Goal: Information Seeking & Learning: Learn about a topic

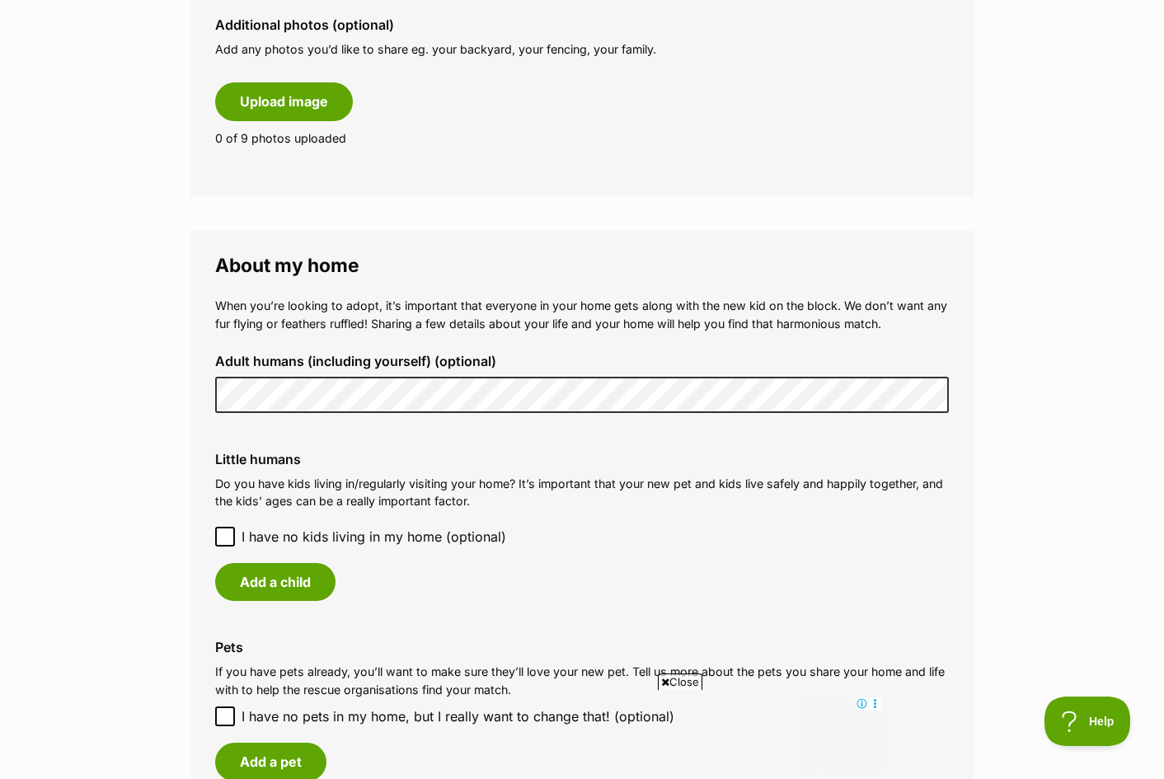
scroll to position [1045, 0]
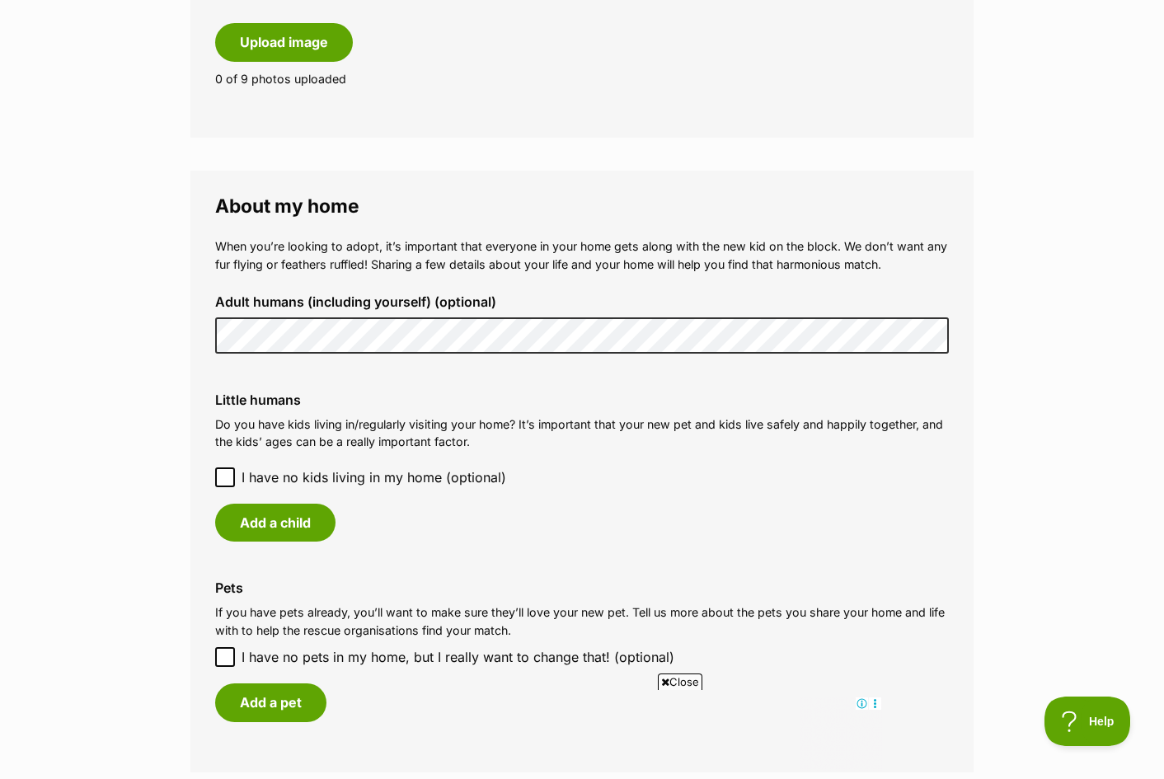
click at [228, 478] on icon at bounding box center [225, 478] width 12 height 12
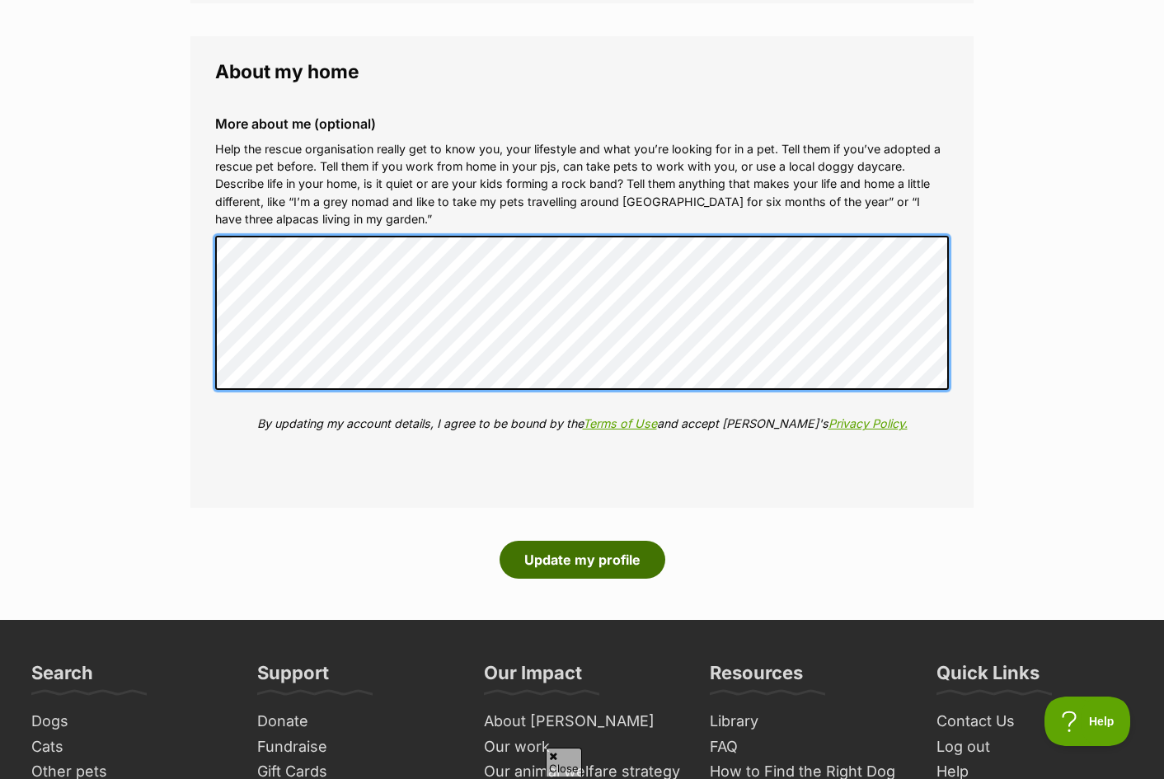
scroll to position [0, 0]
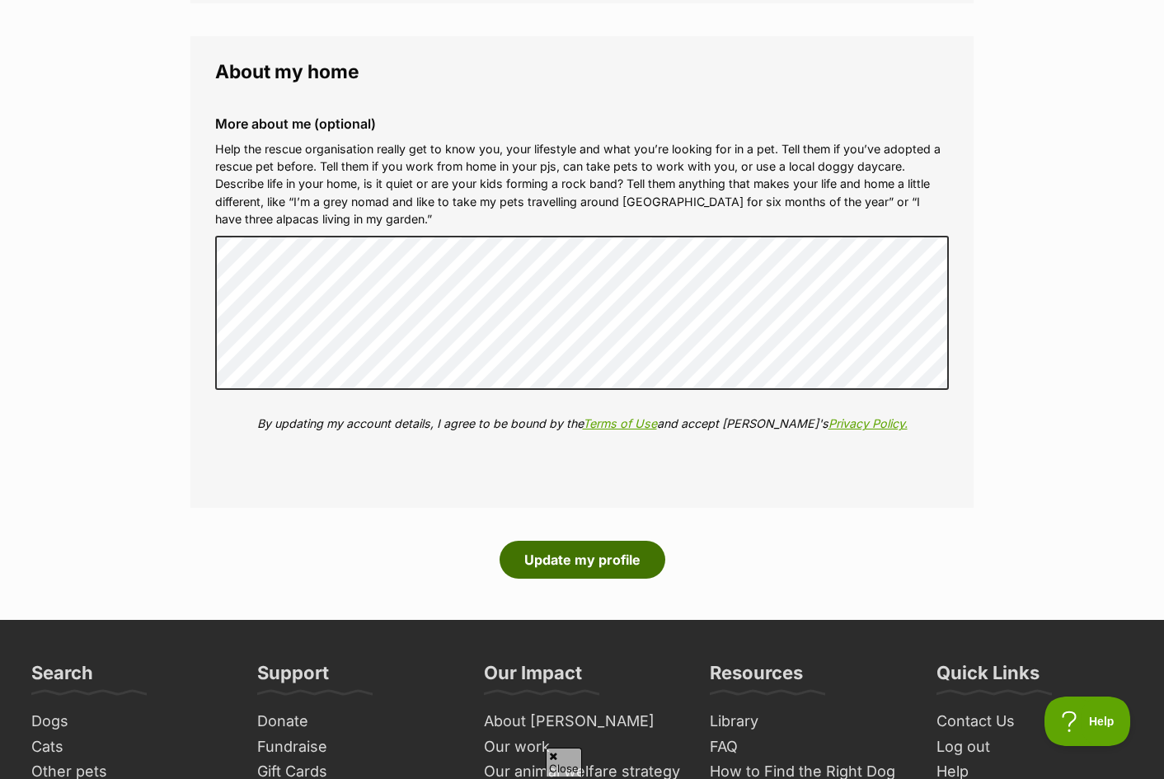
click at [579, 561] on button "Update my profile" at bounding box center [583, 560] width 166 height 38
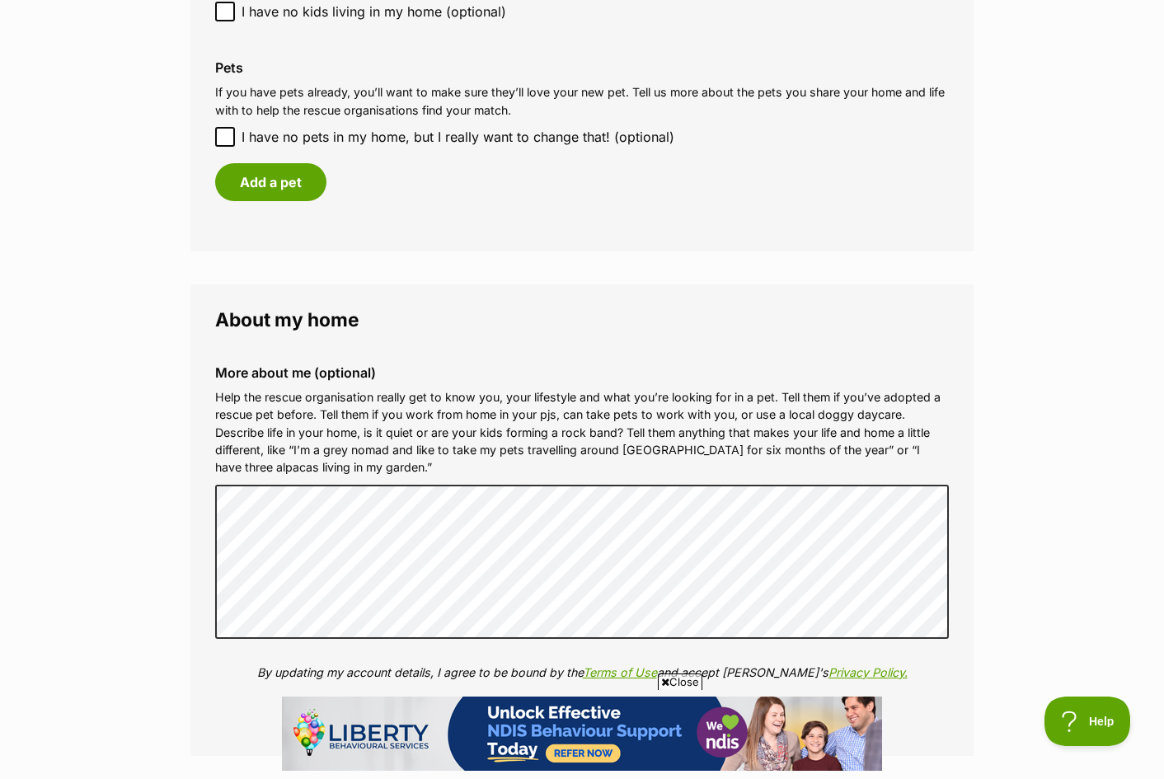
scroll to position [1511, 0]
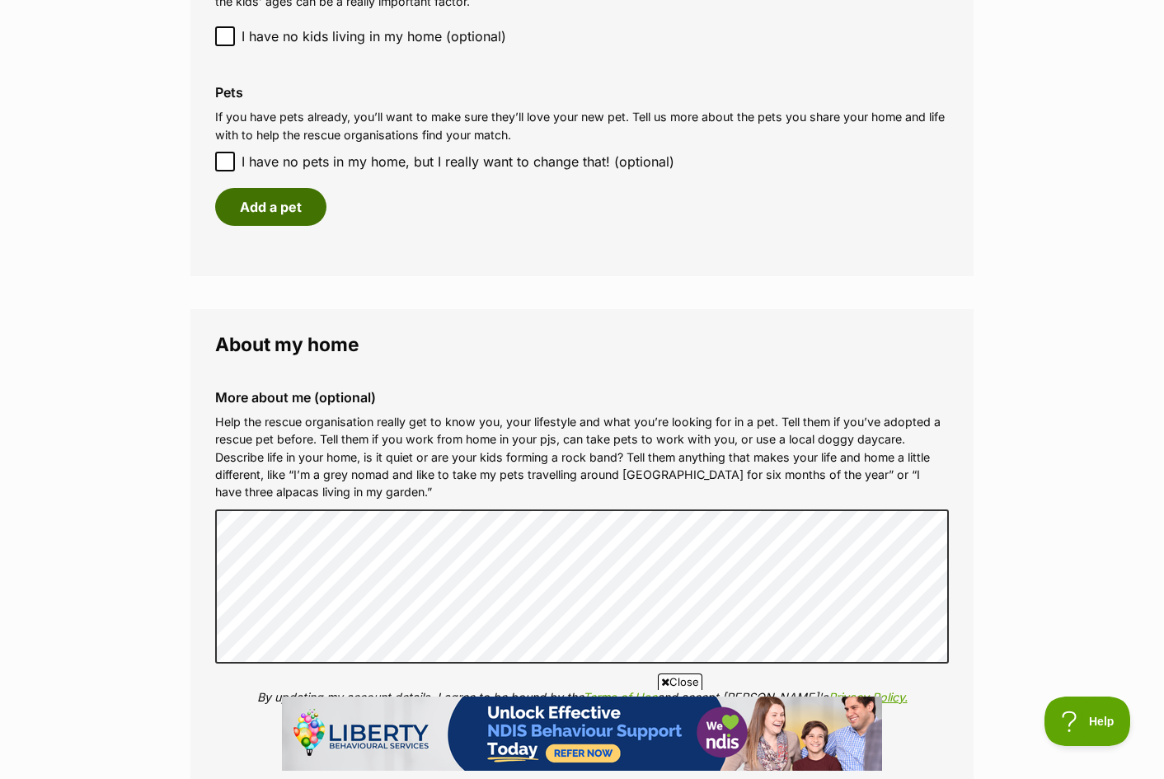
click at [297, 209] on button "Add a pet" at bounding box center [270, 207] width 111 height 38
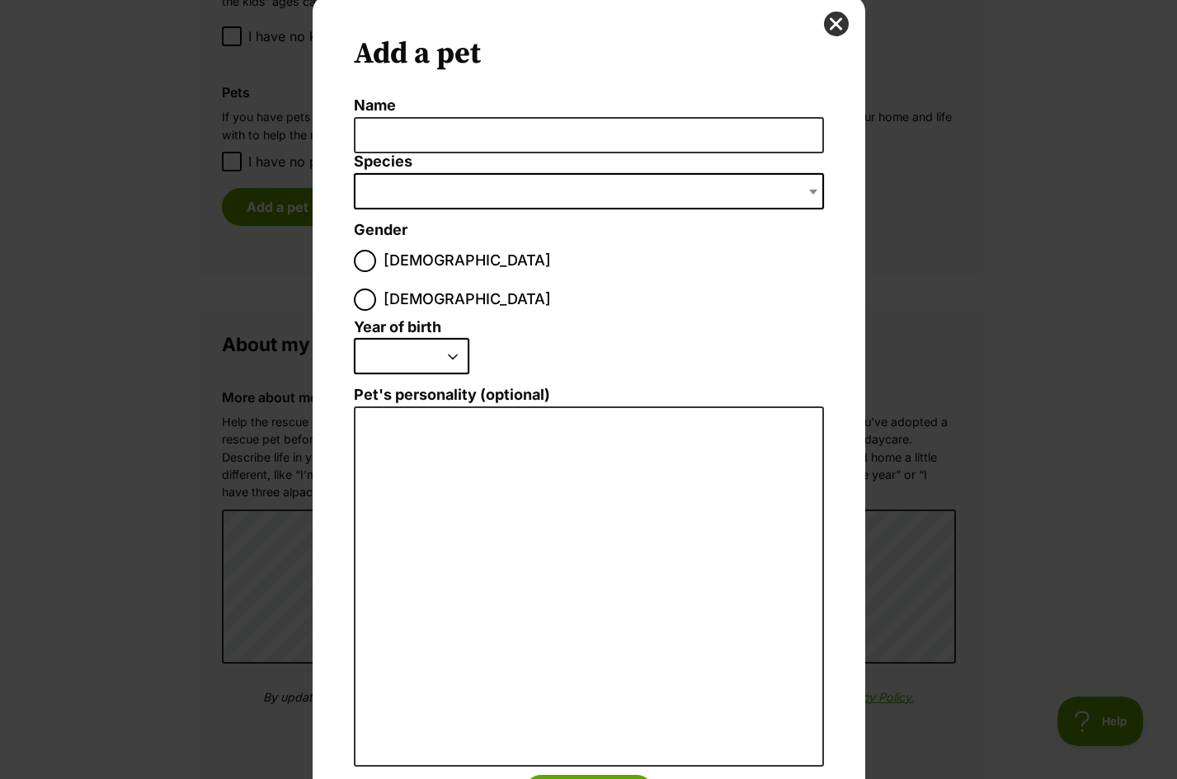
scroll to position [55, 0]
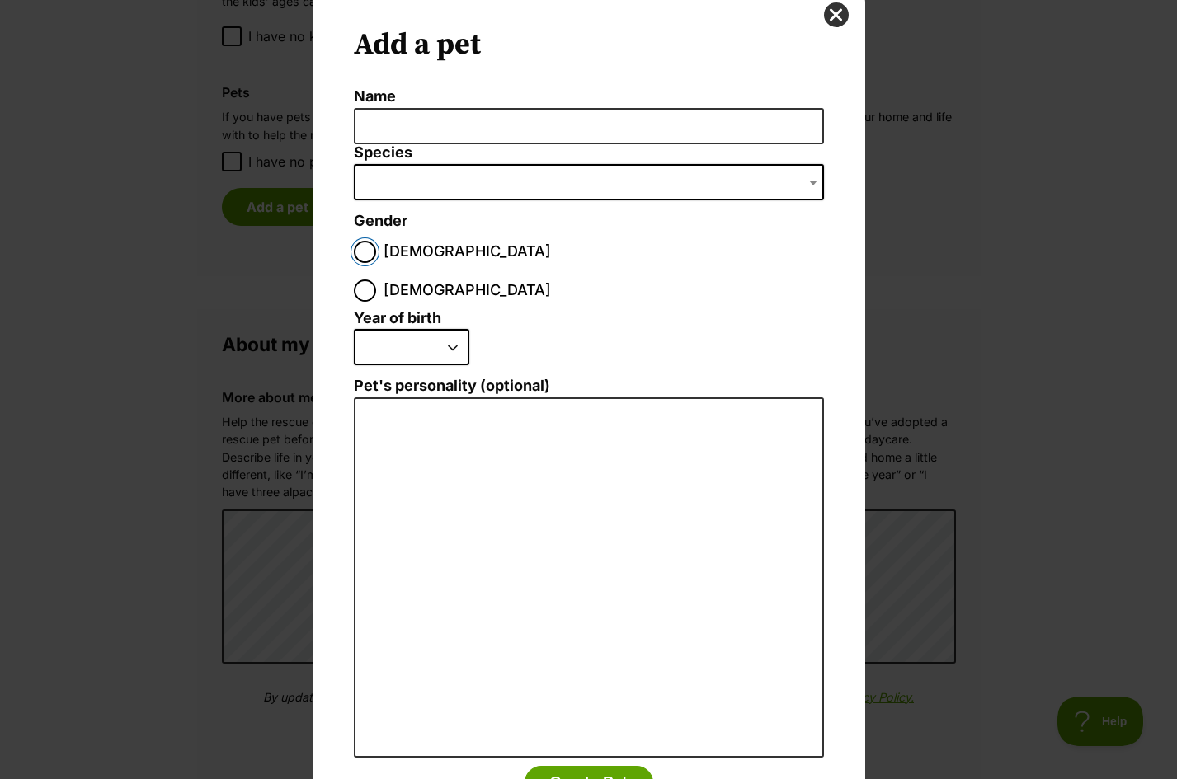
click at [363, 244] on input "[DEMOGRAPHIC_DATA]" at bounding box center [365, 252] width 22 height 22
radio input "true"
click at [444, 329] on select "2025 2024 2023 2022 2021 2020 2019 2018 2017 2016 2015 2014 2013 2012 2011 2010…" at bounding box center [411, 347] width 115 height 36
select select "2023"
click at [354, 329] on select "2025 2024 2023 2022 2021 2020 2019 2018 2017 2016 2015 2014 2013 2012 2011 2010…" at bounding box center [411, 347] width 115 height 36
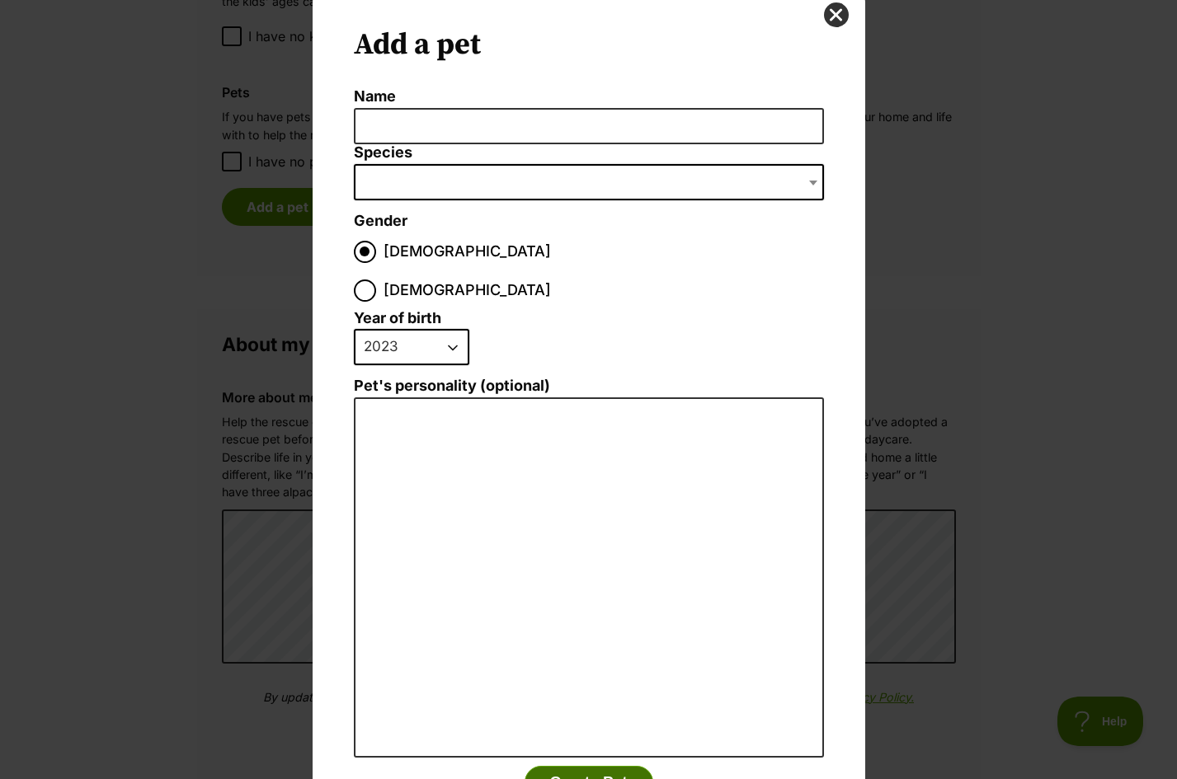
click at [577, 766] on button "Create Pet" at bounding box center [588, 782] width 129 height 33
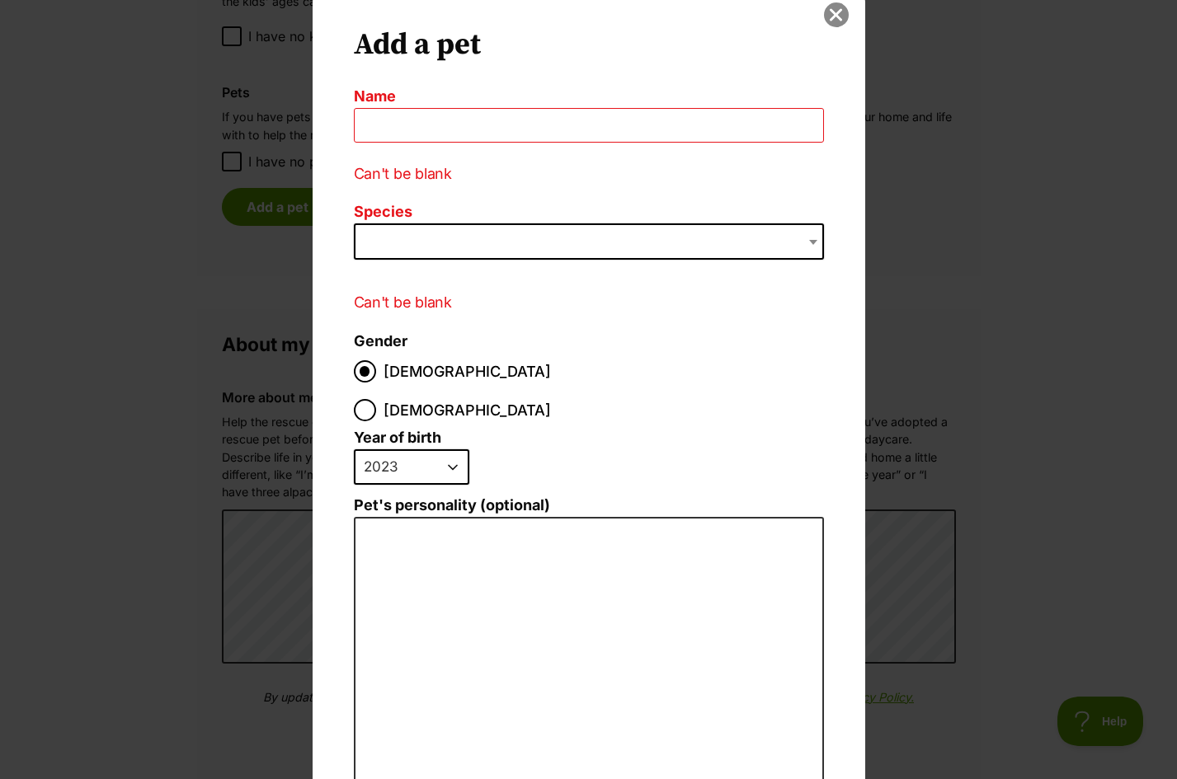
scroll to position [0, 0]
click at [825, 15] on button "close" at bounding box center [836, 14] width 25 height 25
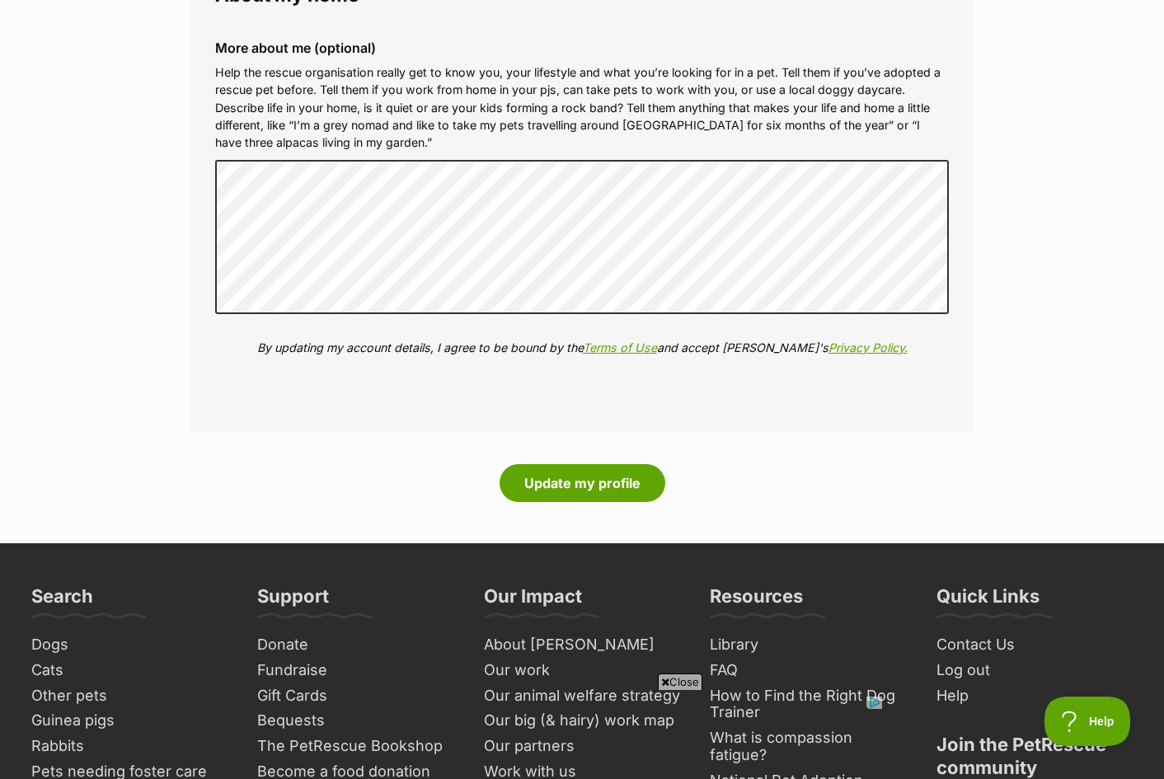
scroll to position [1896, 0]
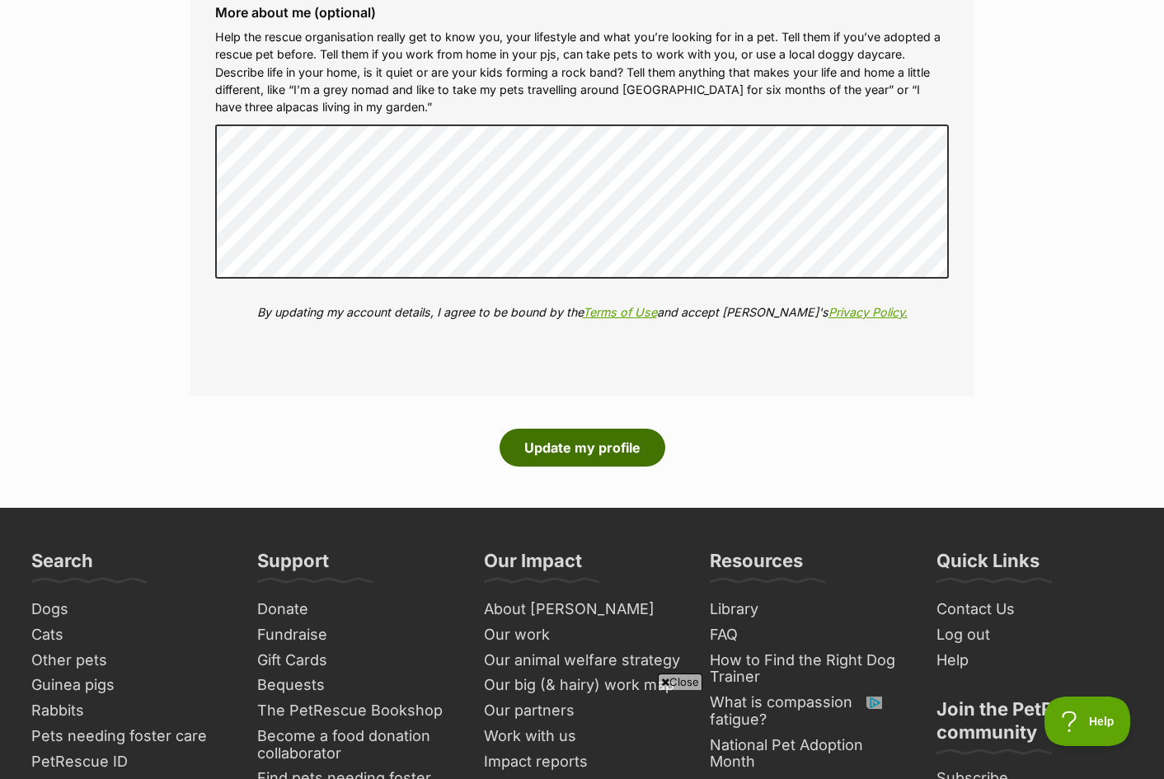
click at [569, 460] on button "Update my profile" at bounding box center [583, 448] width 166 height 38
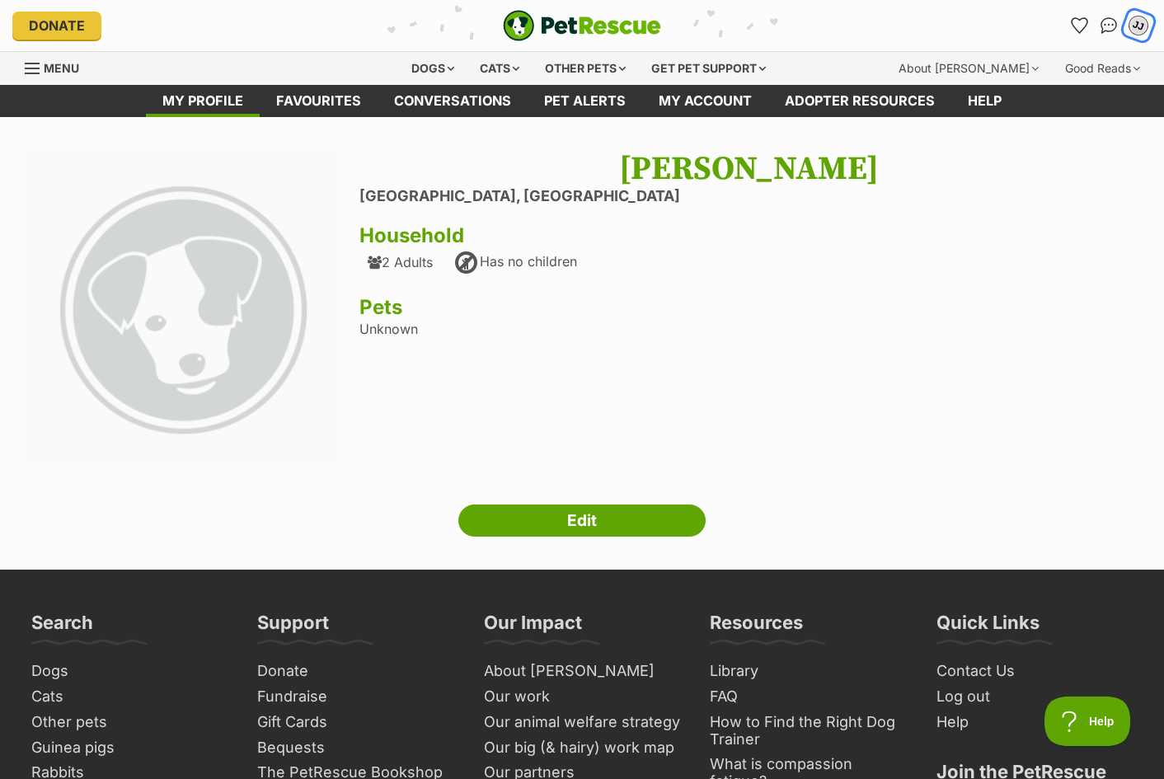
click at [1144, 31] on div "JJ" at bounding box center [1138, 25] width 21 height 21
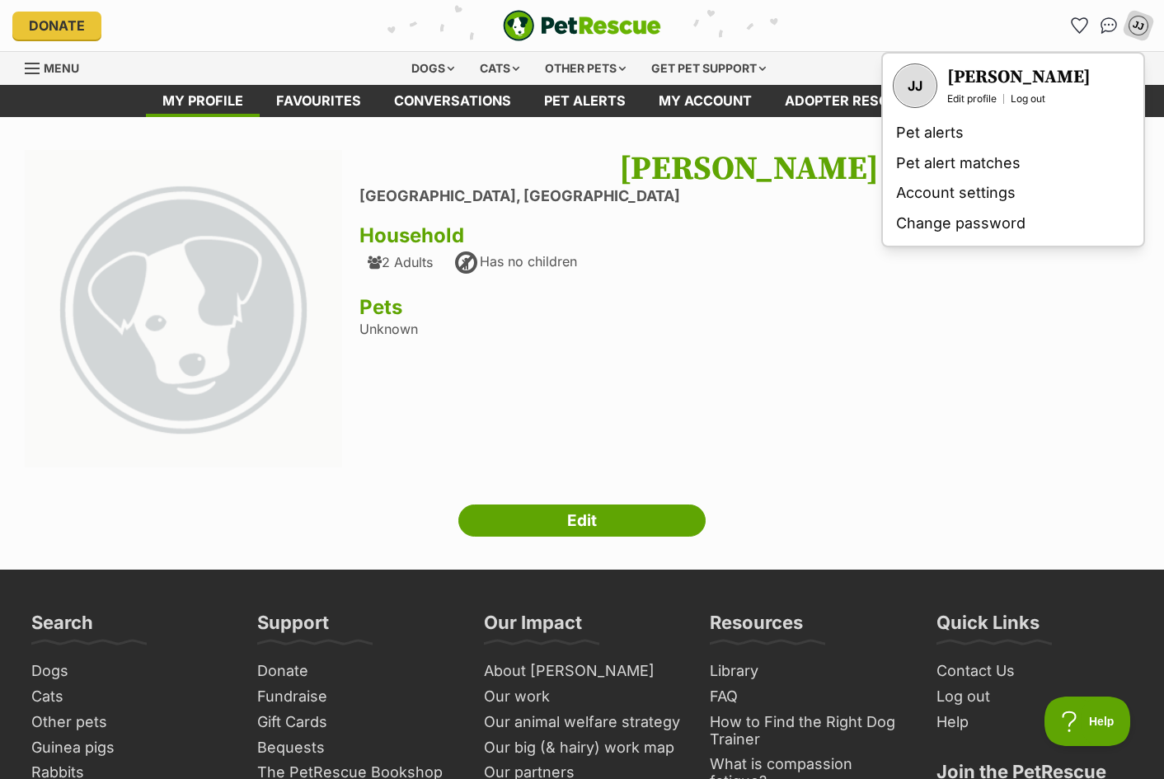
click at [791, 262] on div "[PERSON_NAME] [GEOGRAPHIC_DATA], [GEOGRAPHIC_DATA] Household 2 Adults Has no ch…" at bounding box center [749, 311] width 780 height 322
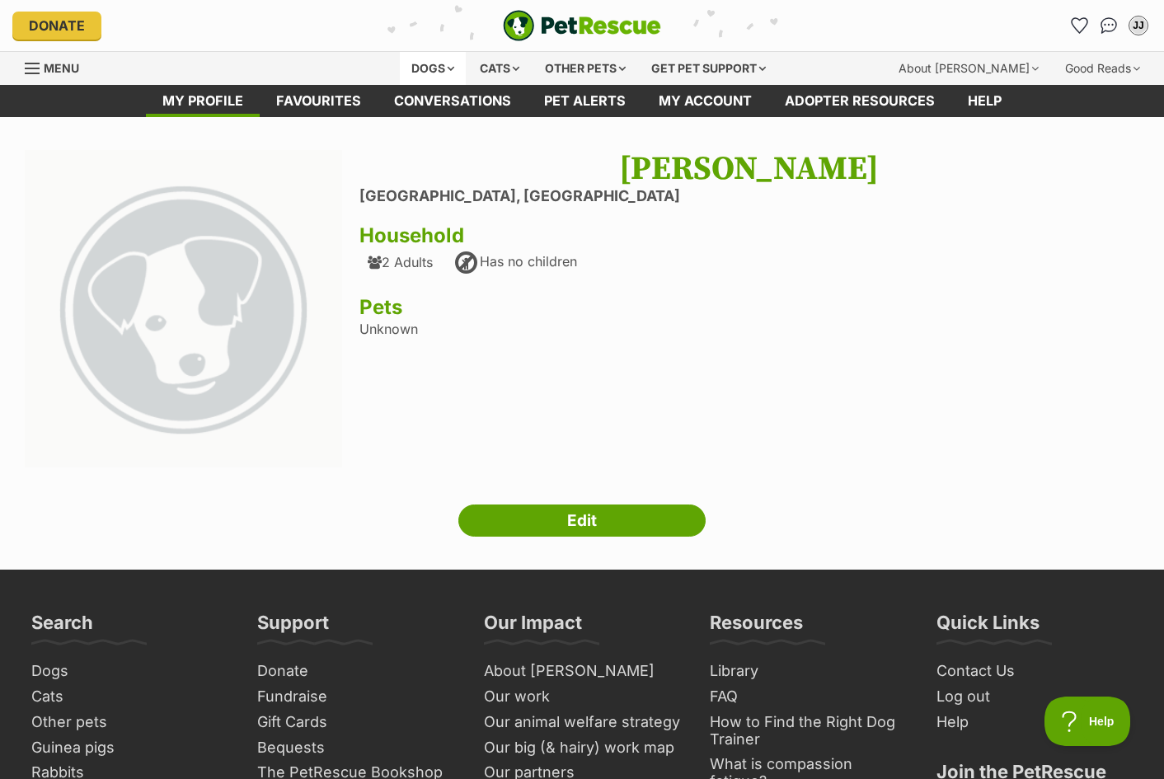
click at [425, 70] on div "Dogs" at bounding box center [433, 68] width 66 height 33
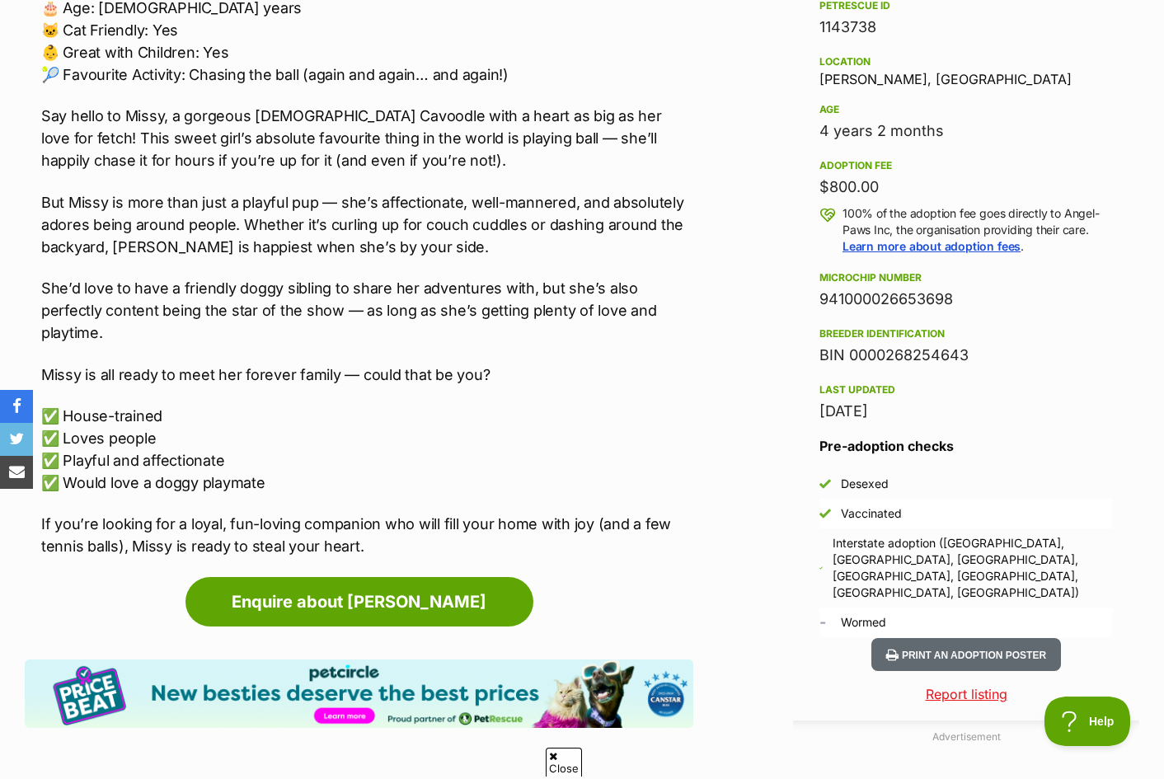
scroll to position [1127, 0]
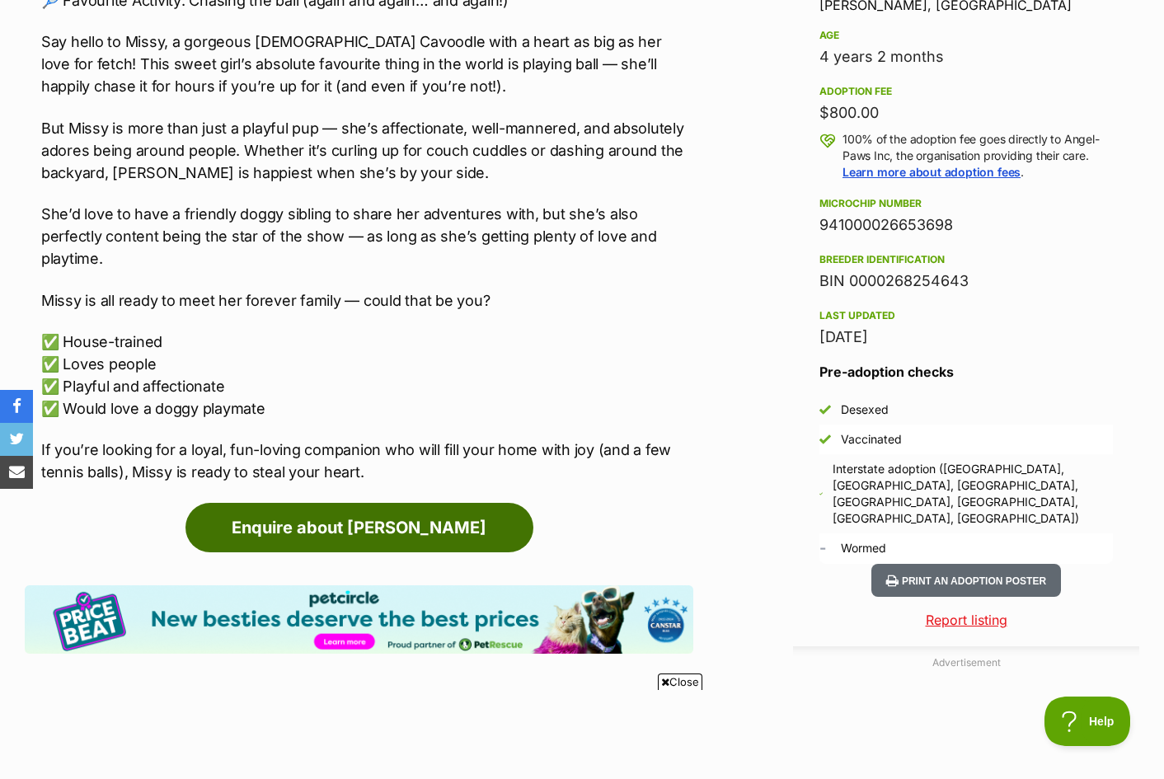
click at [376, 505] on link "Enquire about [PERSON_NAME]" at bounding box center [360, 527] width 348 height 49
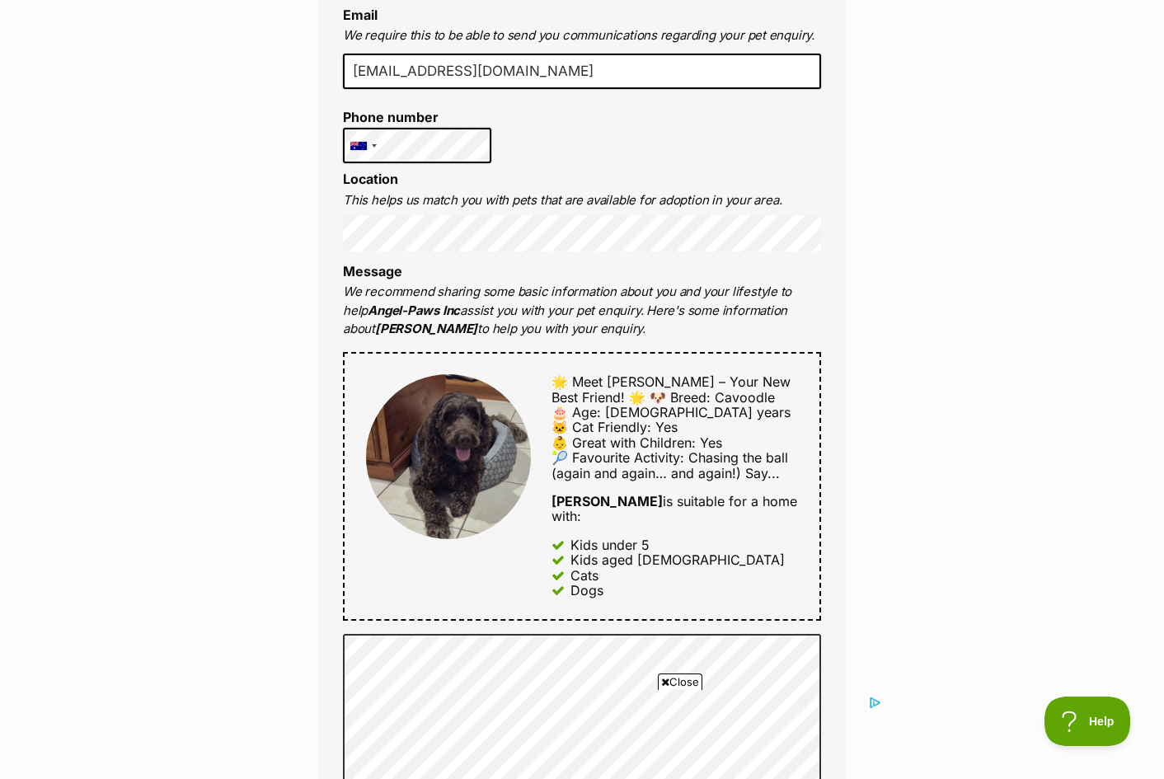
scroll to position [604, 0]
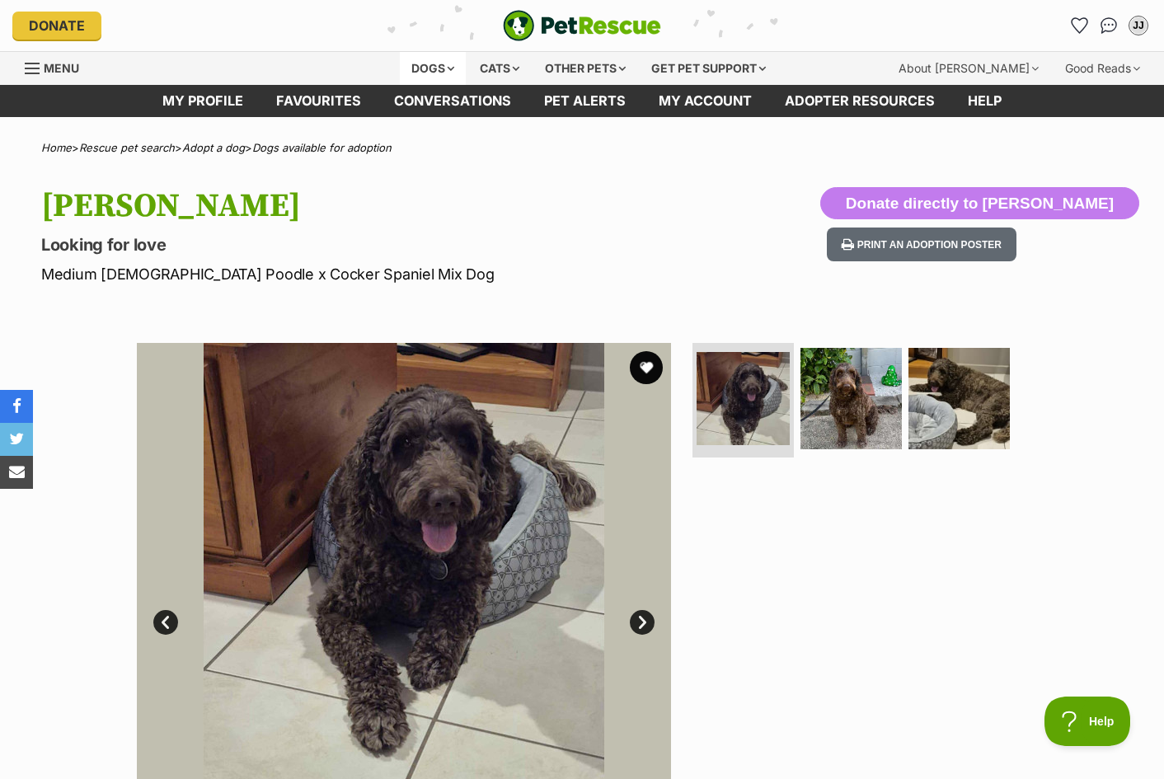
click at [417, 72] on div "Dogs" at bounding box center [433, 68] width 66 height 33
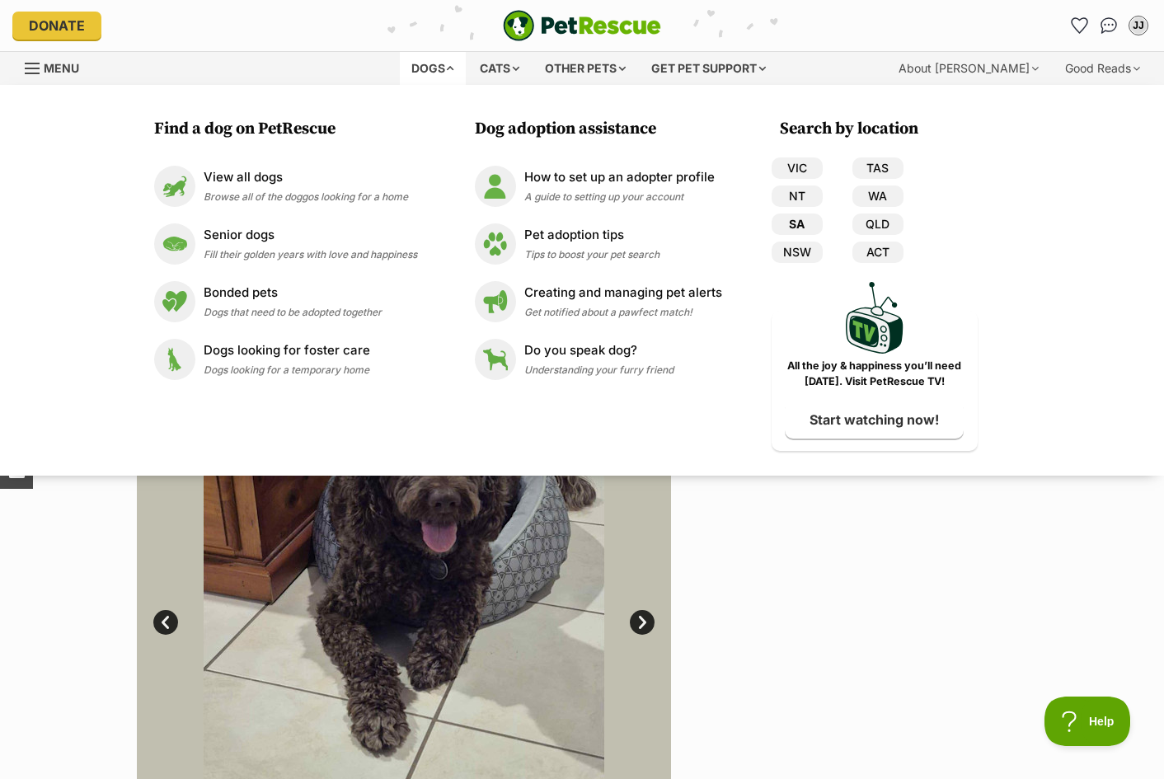
click at [792, 221] on link "SA" at bounding box center [797, 224] width 51 height 21
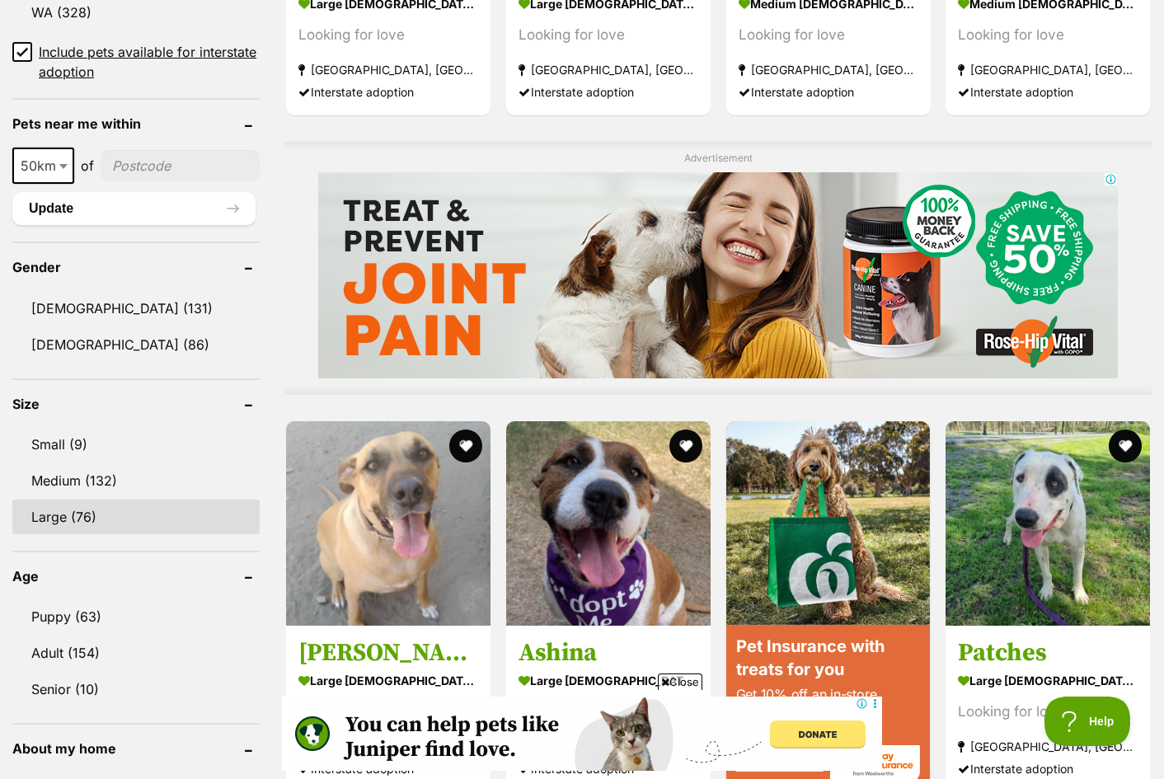
scroll to position [1210, 0]
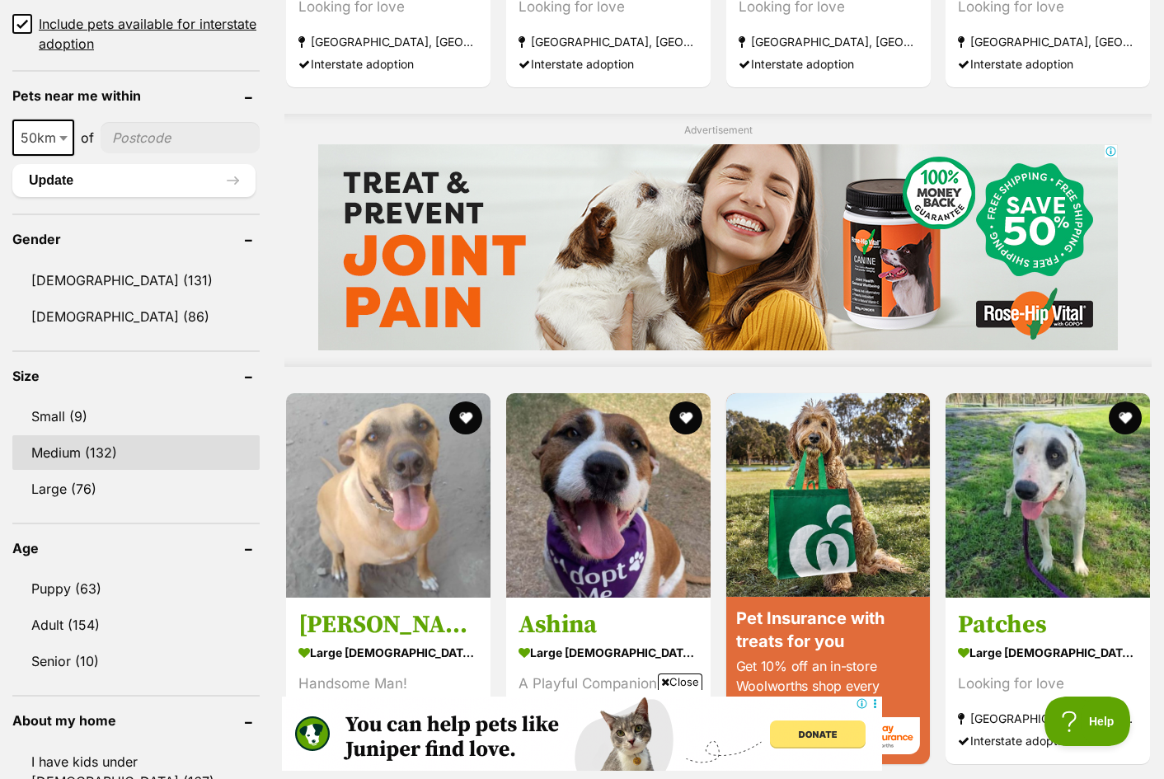
click at [105, 444] on link "Medium (132)" at bounding box center [135, 452] width 247 height 35
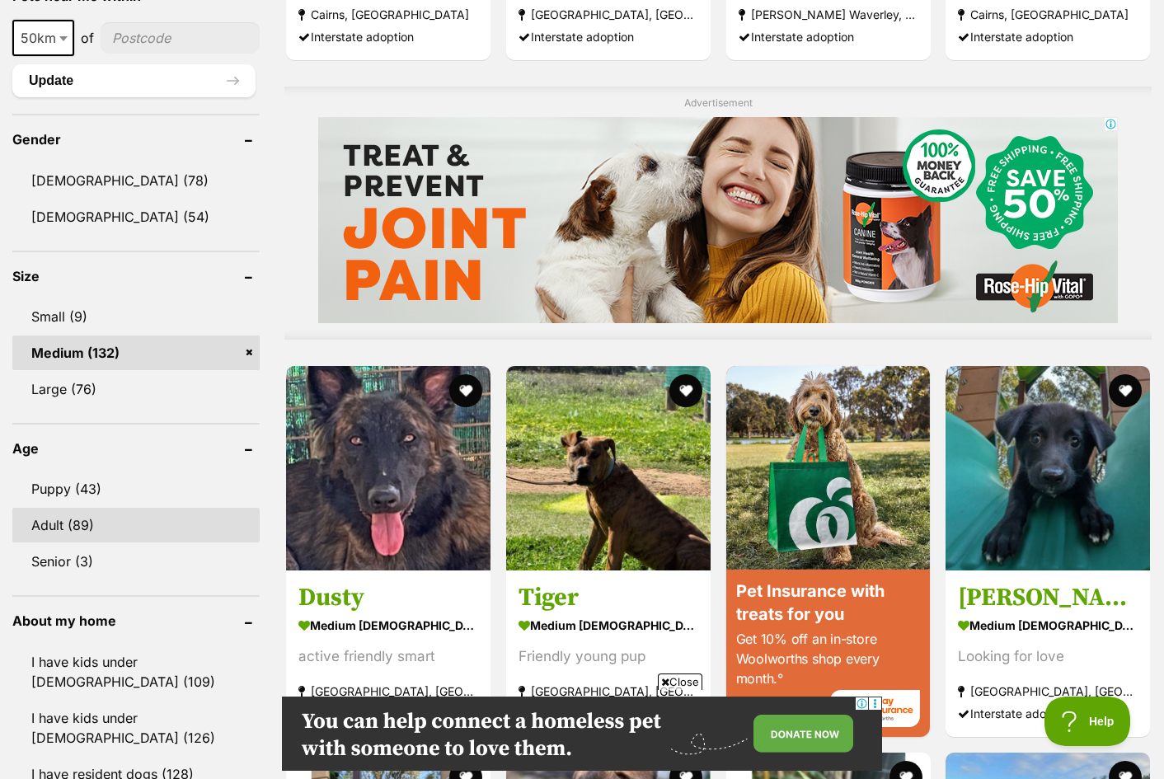
click at [110, 527] on link "Adult (89)" at bounding box center [135, 525] width 247 height 35
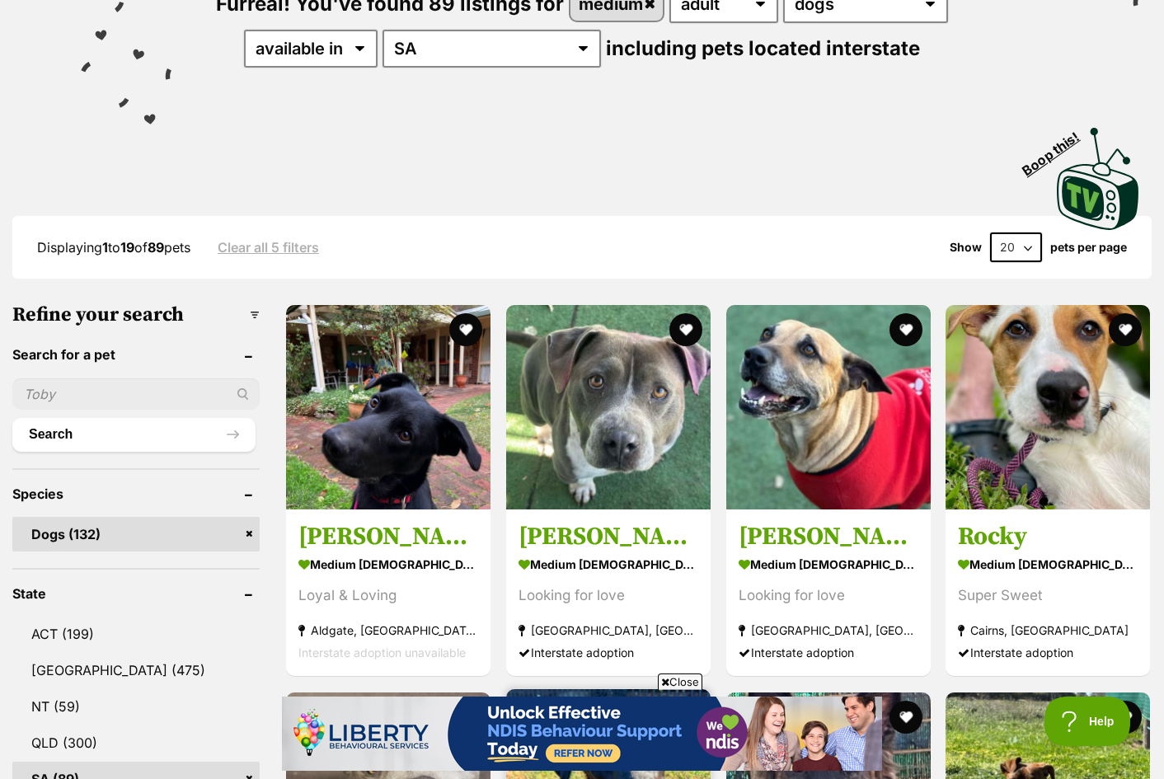
scroll to position [138, 0]
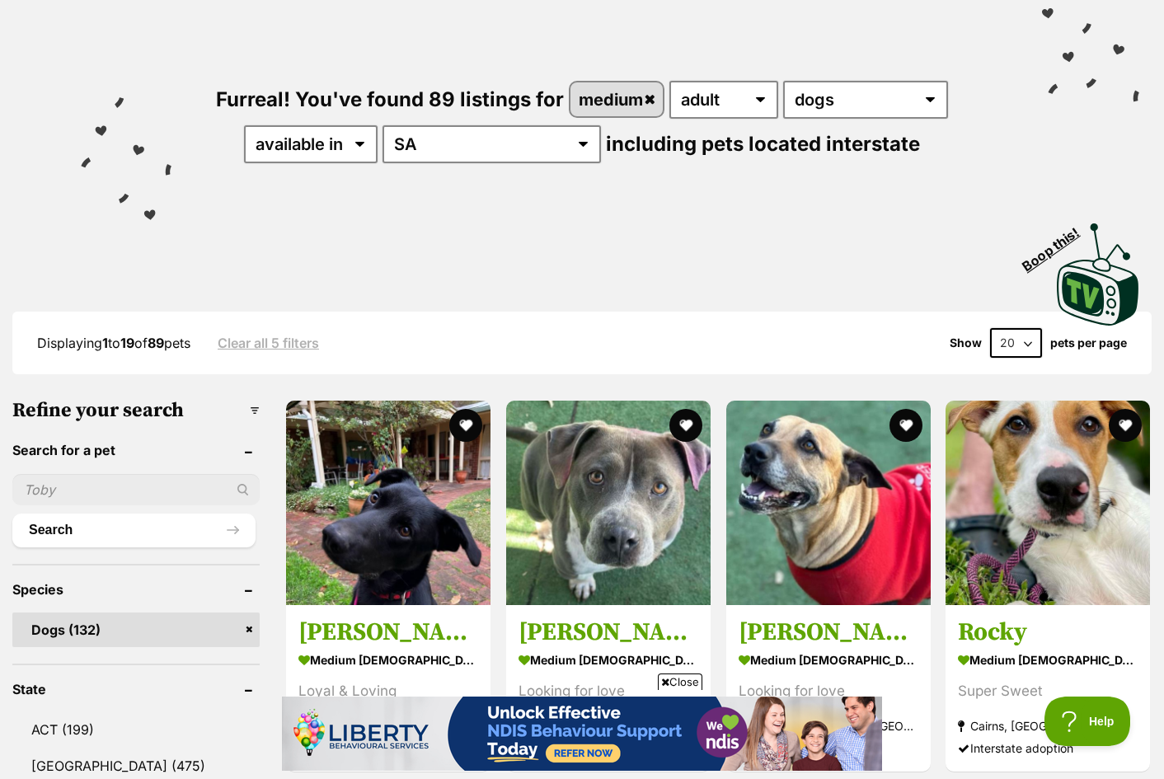
click at [1024, 345] on select "20 40 60" at bounding box center [1016, 343] width 52 height 30
select select "60"
click at [990, 328] on select "20 40 60" at bounding box center [1016, 343] width 52 height 30
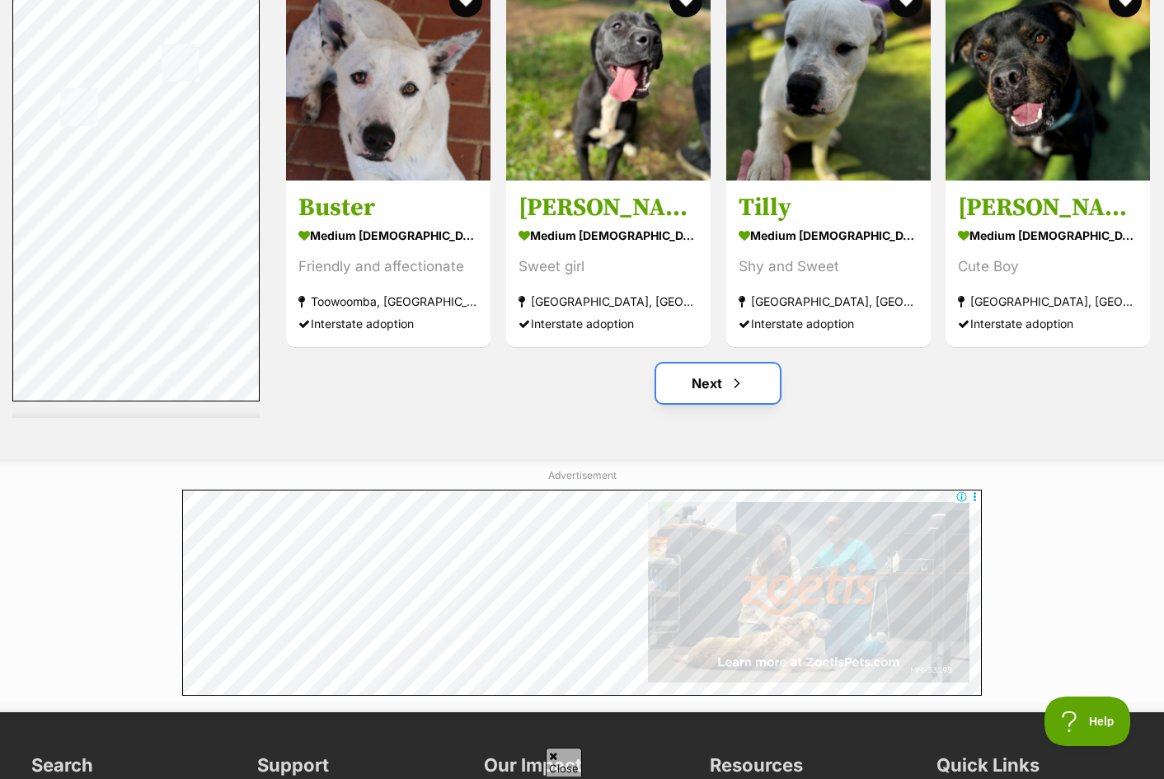
click at [707, 378] on link "Next" at bounding box center [718, 384] width 124 height 40
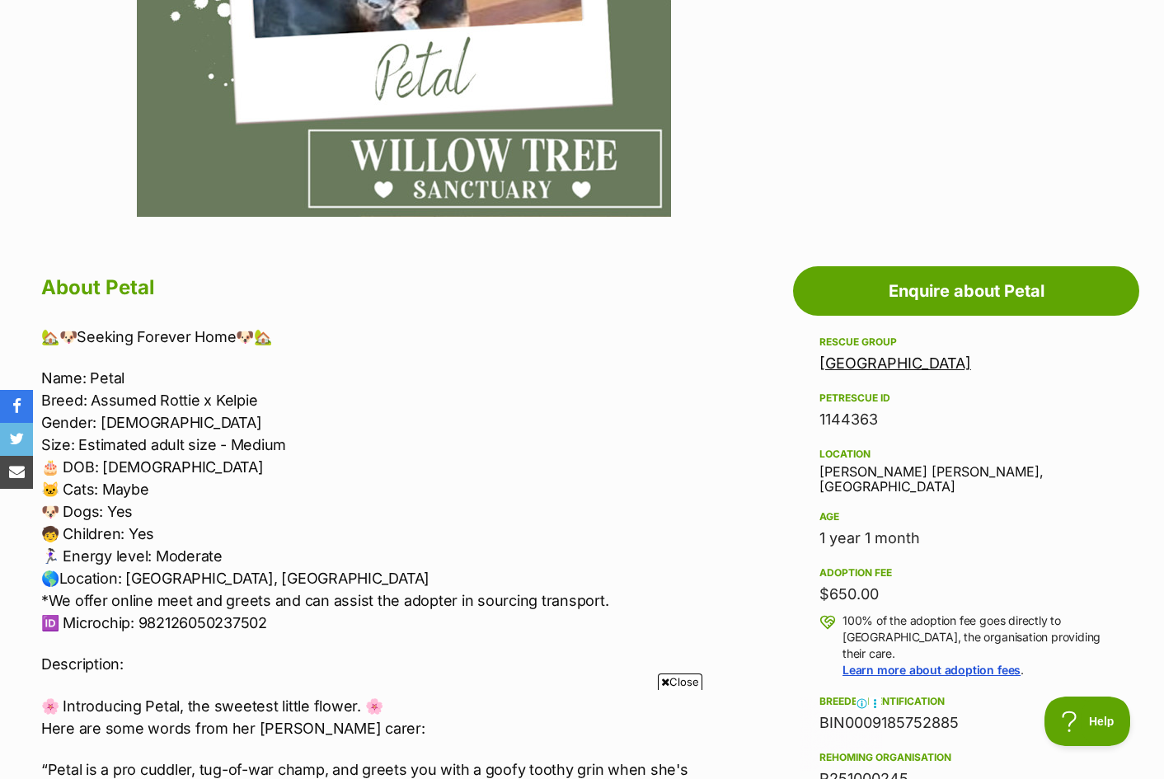
scroll to position [687, 0]
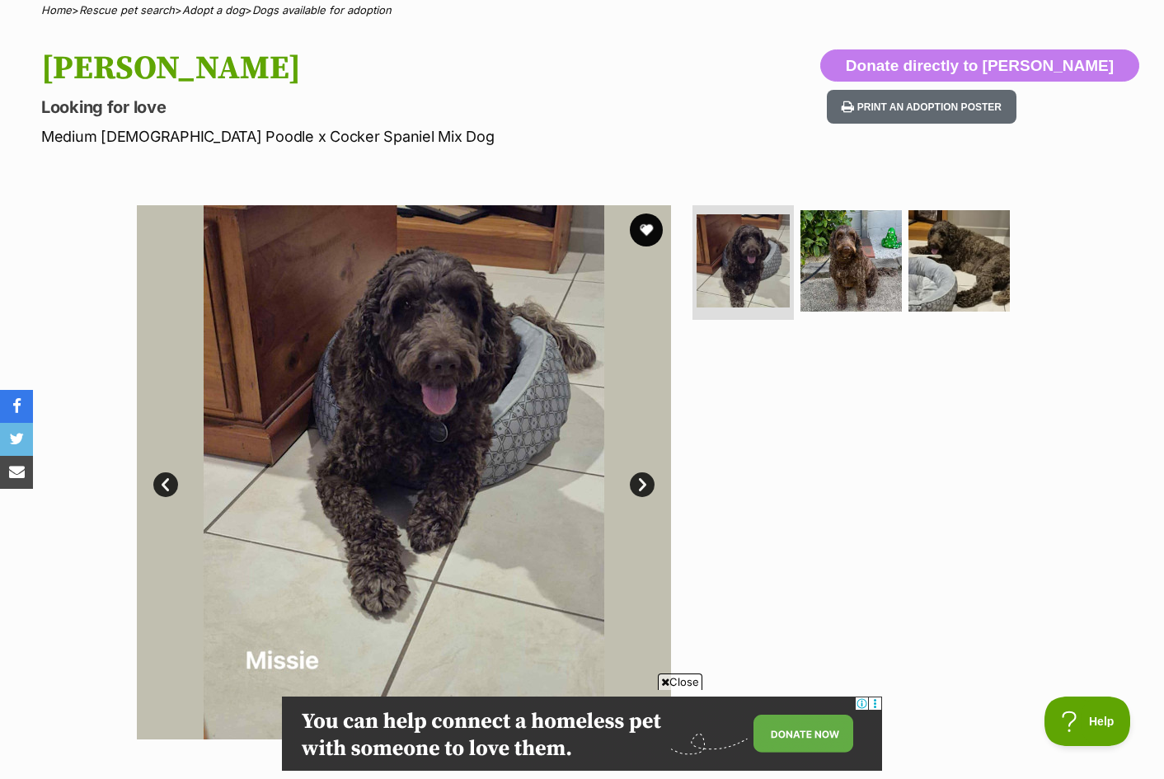
click at [835, 445] on div at bounding box center [858, 472] width 338 height 534
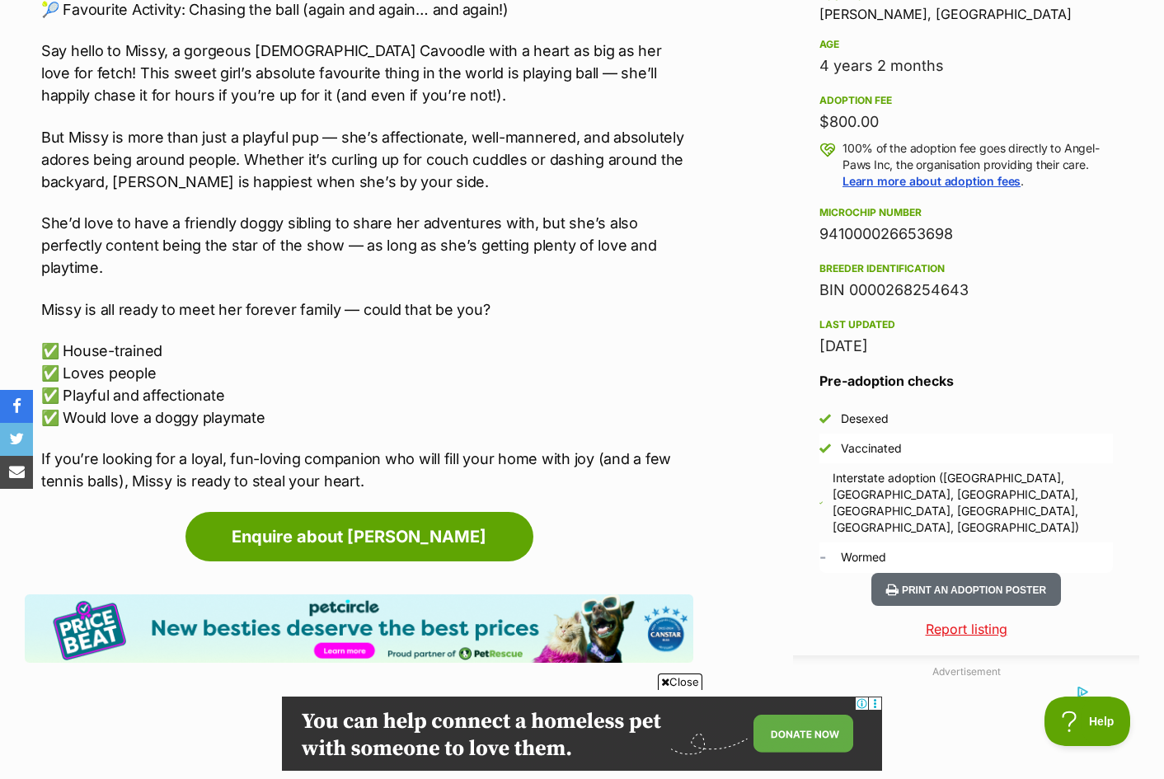
scroll to position [1099, 0]
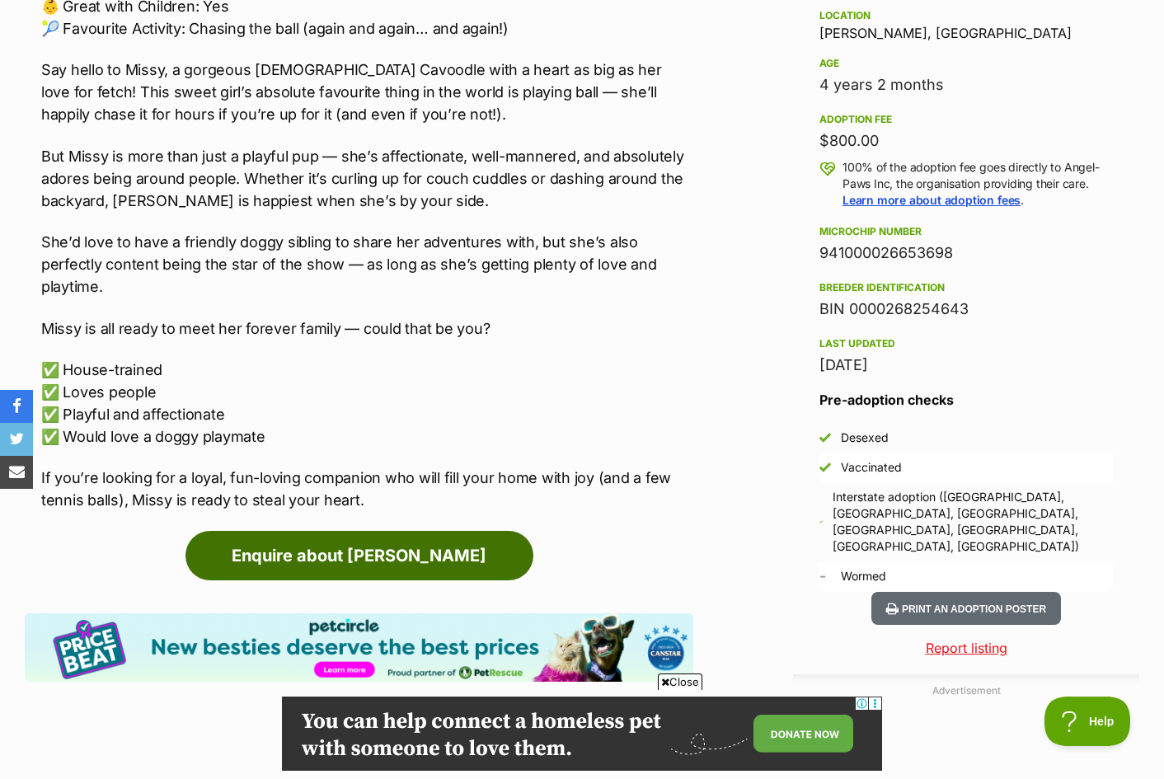
click at [391, 531] on link "Enquire about Missie" at bounding box center [360, 555] width 348 height 49
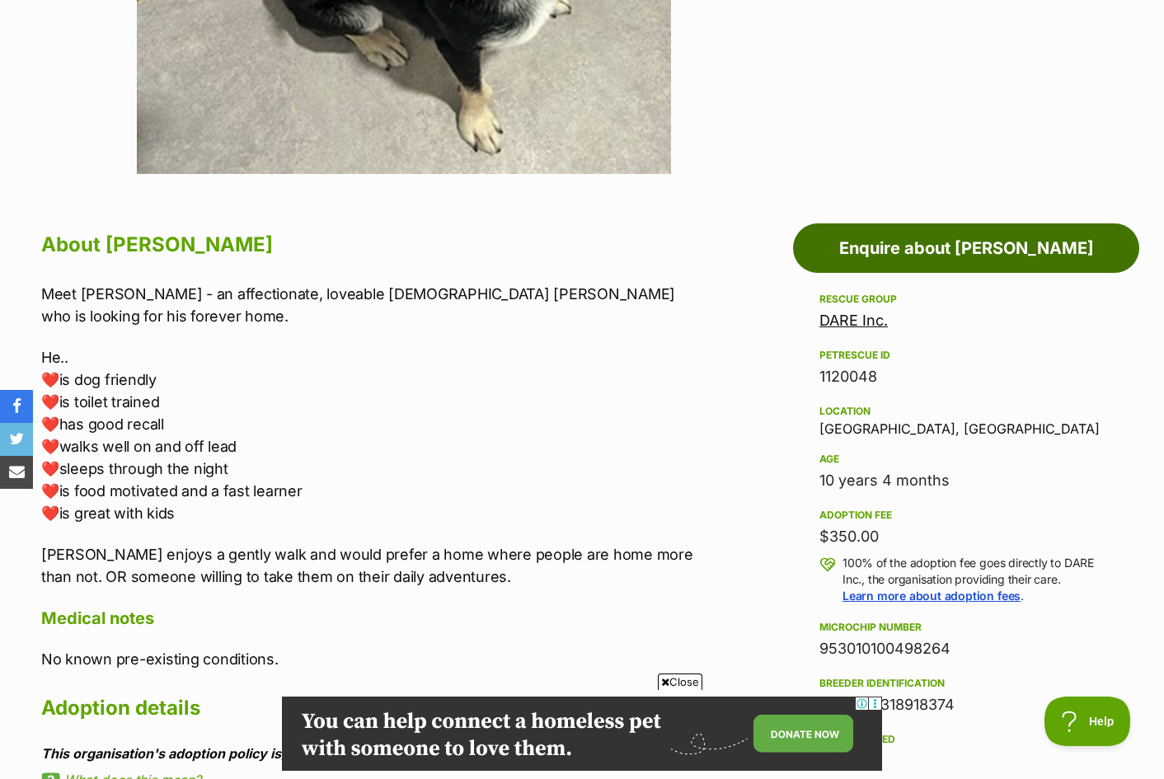
scroll to position [687, 0]
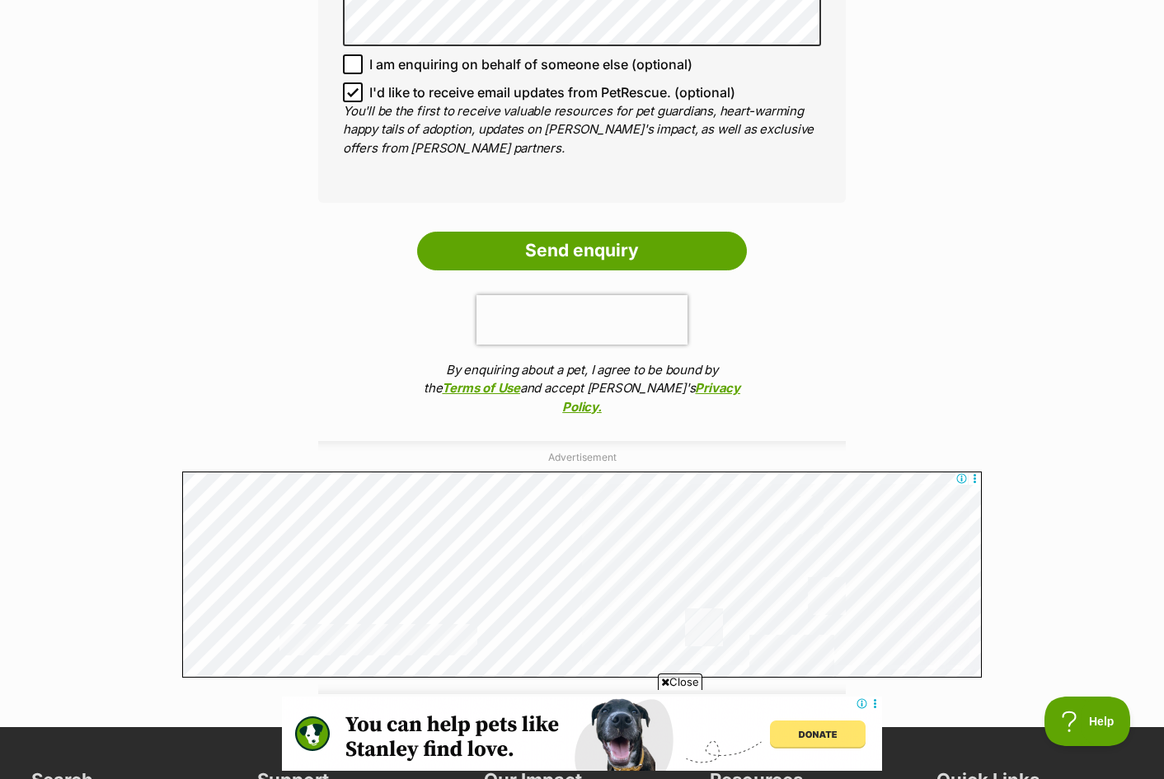
scroll to position [1429, 0]
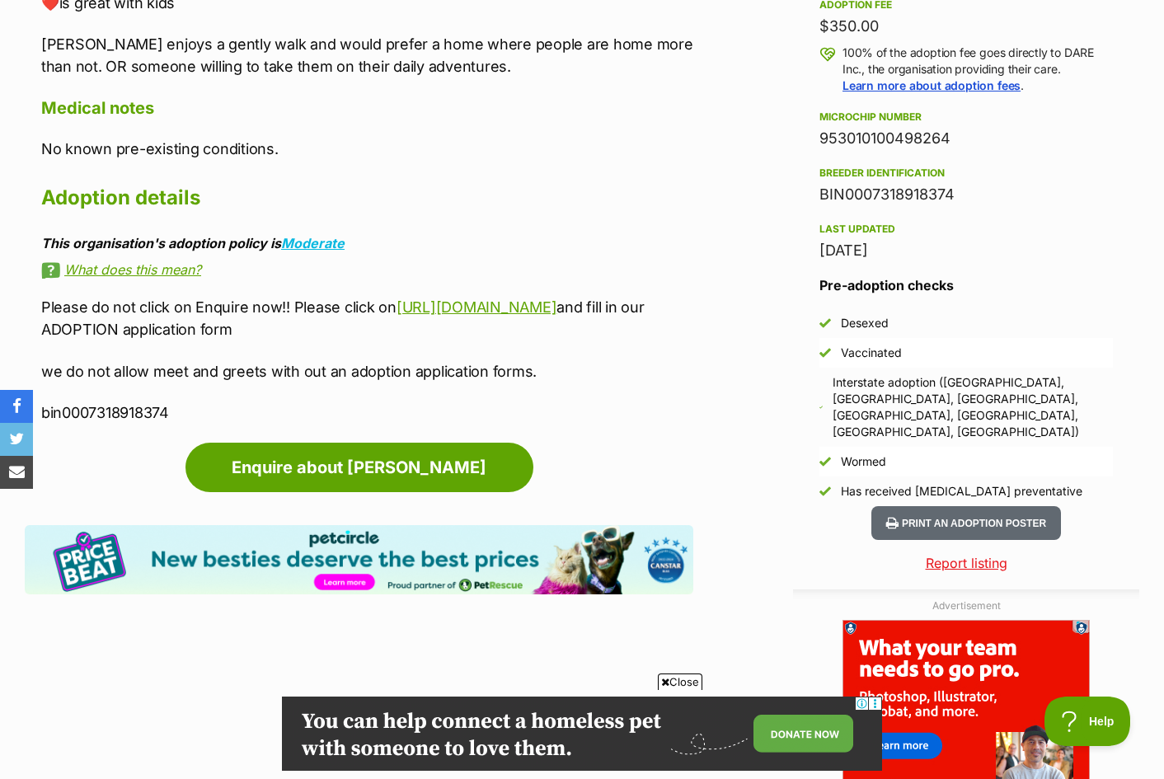
scroll to position [1210, 0]
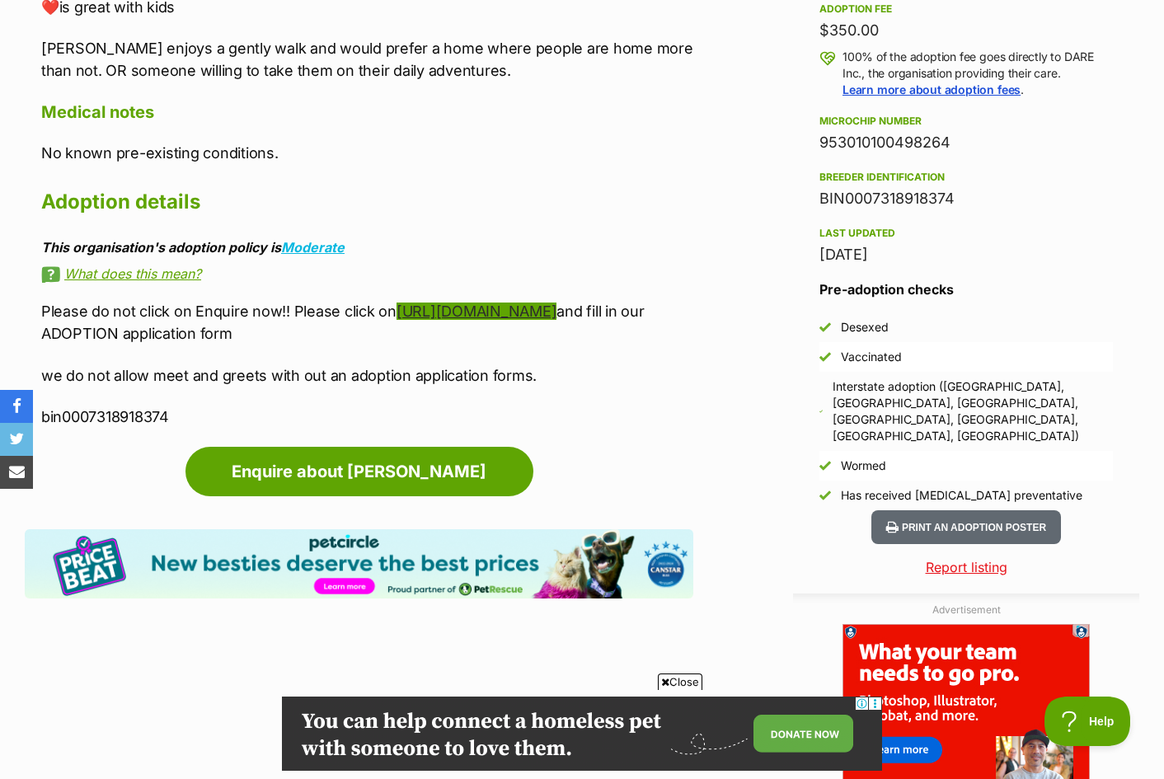
click at [557, 303] on link "[URL][DOMAIN_NAME]" at bounding box center [477, 311] width 160 height 17
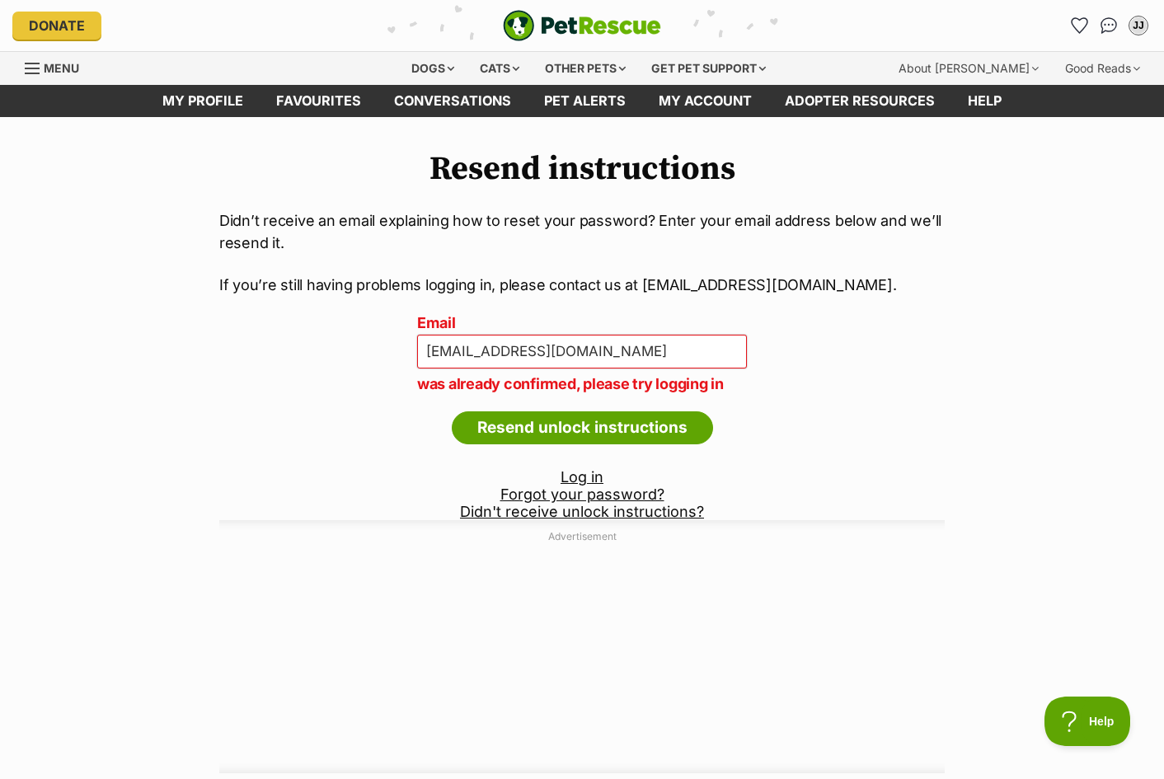
click at [610, 24] on img "PetRescue" at bounding box center [582, 25] width 158 height 31
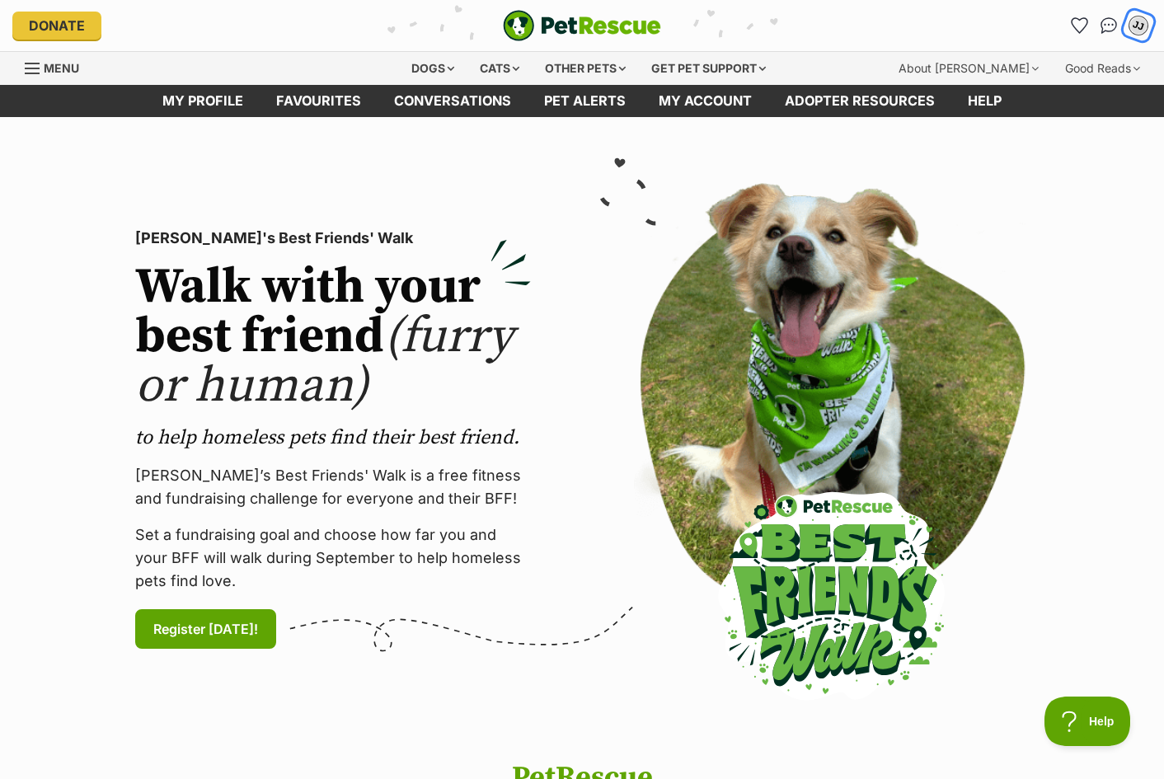
click at [1138, 32] on div "JJ" at bounding box center [1138, 25] width 21 height 21
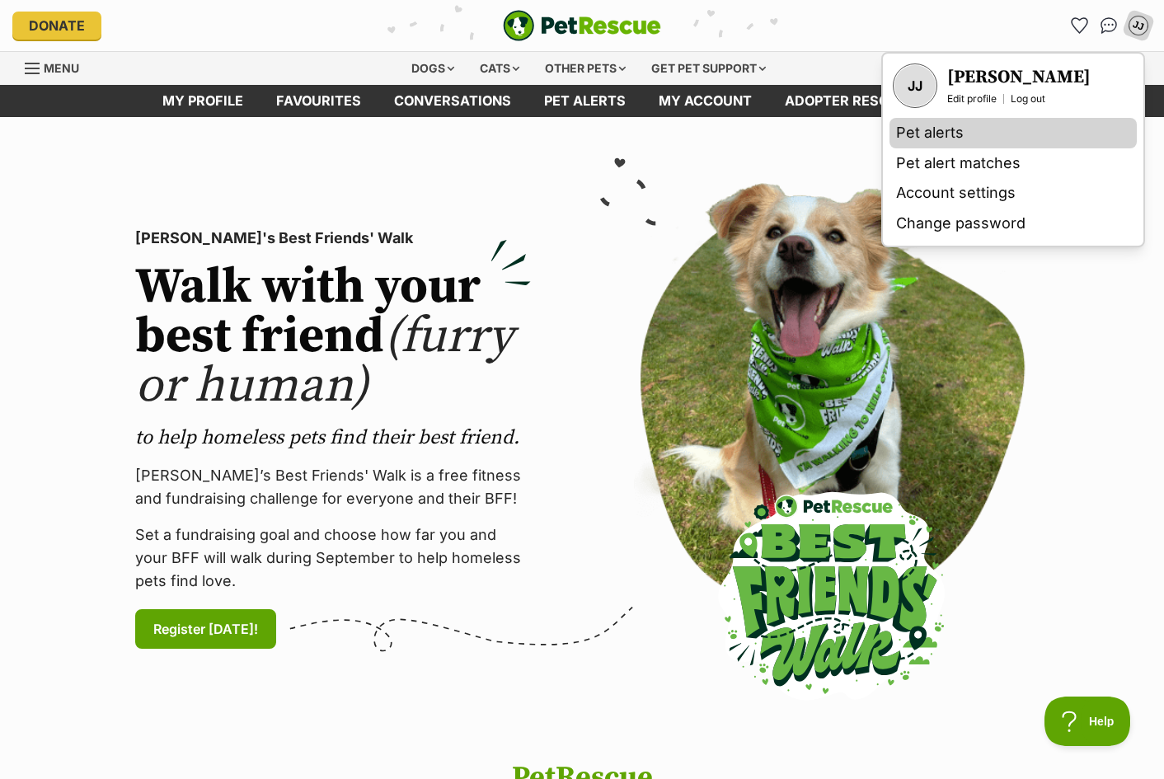
click at [1016, 139] on link "Pet alerts" at bounding box center [1013, 133] width 247 height 31
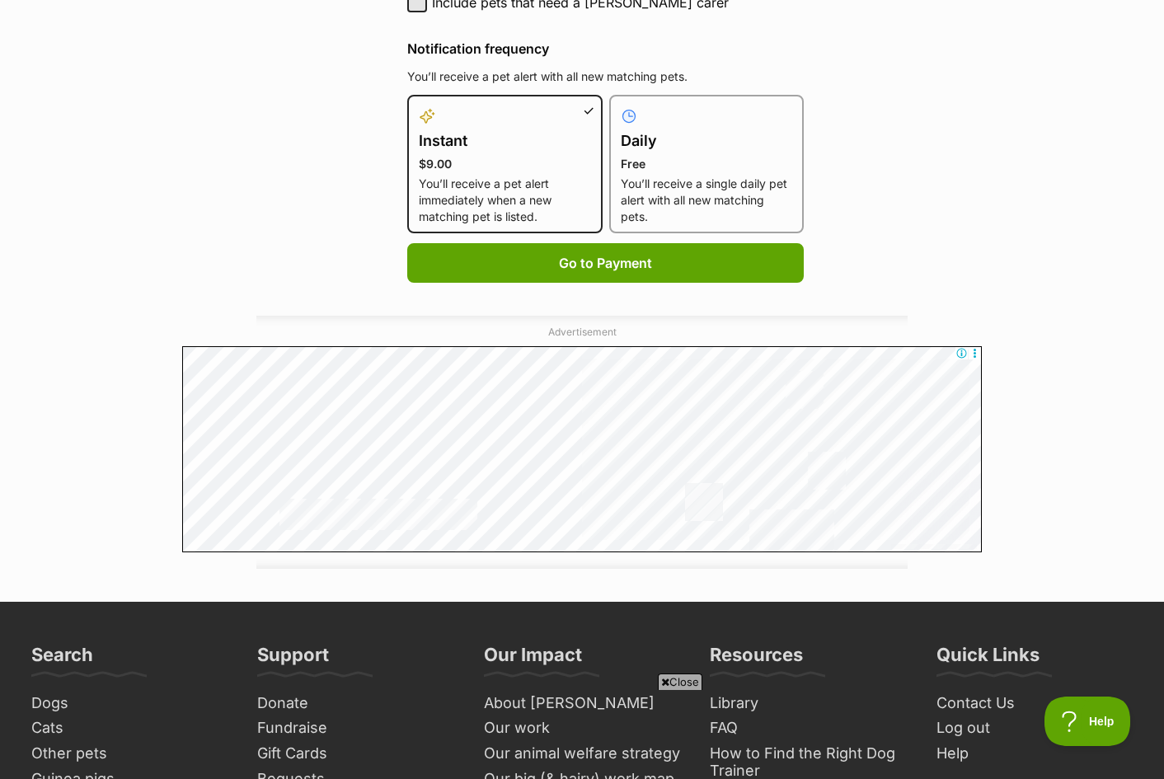
scroll to position [989, 0]
